Goal: Information Seeking & Learning: Find specific fact

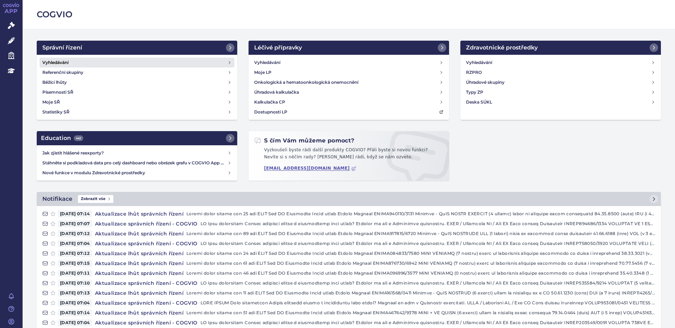
click at [59, 63] on h4 "Vyhledávání" at bounding box center [55, 62] width 26 height 7
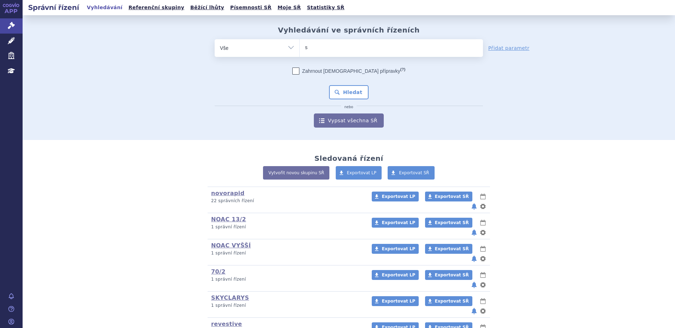
type input "sk"
type input "skyc"
type input "skycl"
type input "skycla"
type input "skyclary"
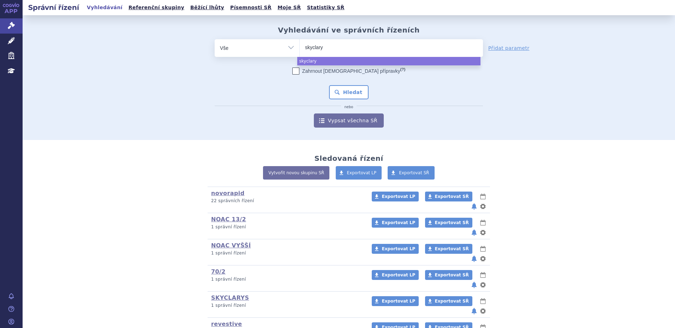
type input "skyclarys"
select select "skyclarys"
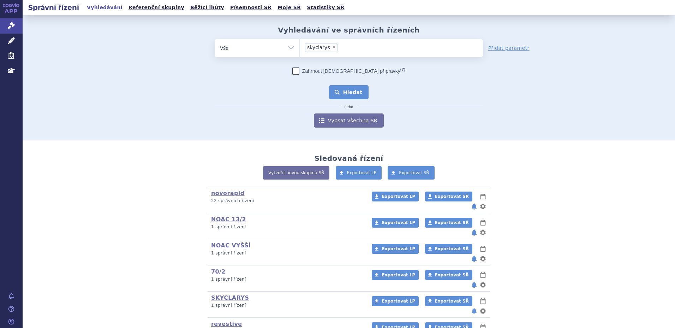
click at [341, 96] on button "Hledat" at bounding box center [349, 92] width 40 height 14
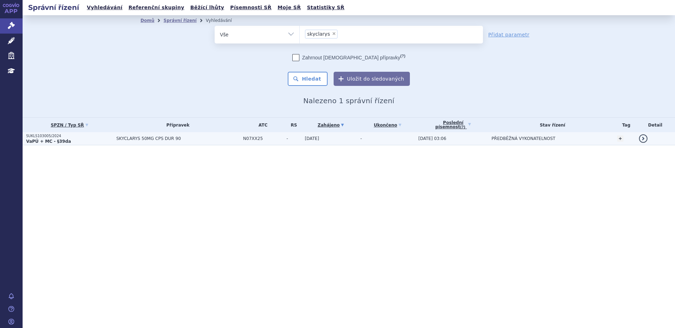
click at [44, 139] on strong "VaPÚ + MC - §39da" at bounding box center [48, 141] width 45 height 5
